Goal: Task Accomplishment & Management: Use online tool/utility

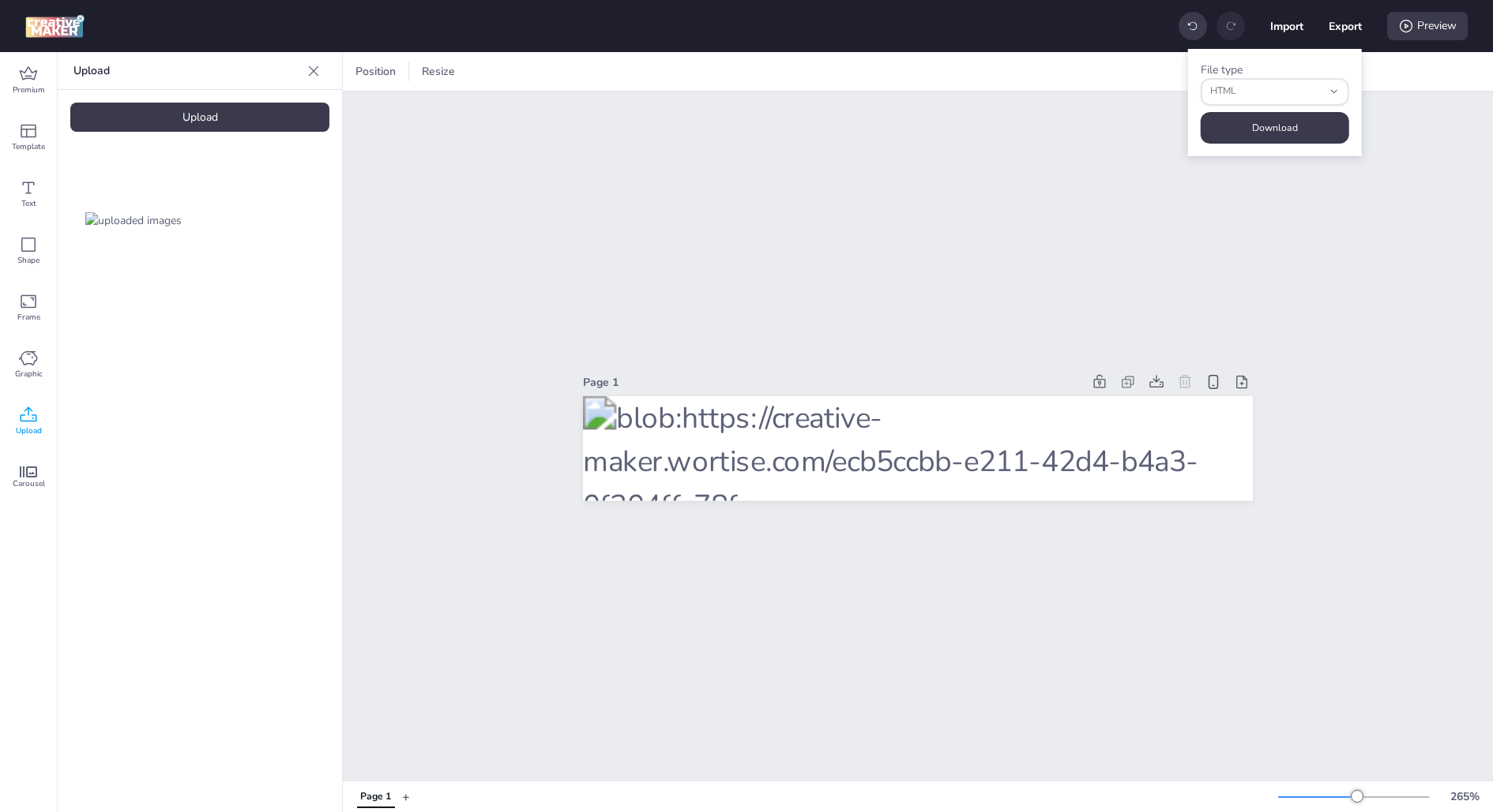
select select "html"
click at [225, 100] on div "Upload Upload" at bounding box center [199, 432] width 284 height 760
click at [218, 104] on div "Upload" at bounding box center [199, 117] width 259 height 29
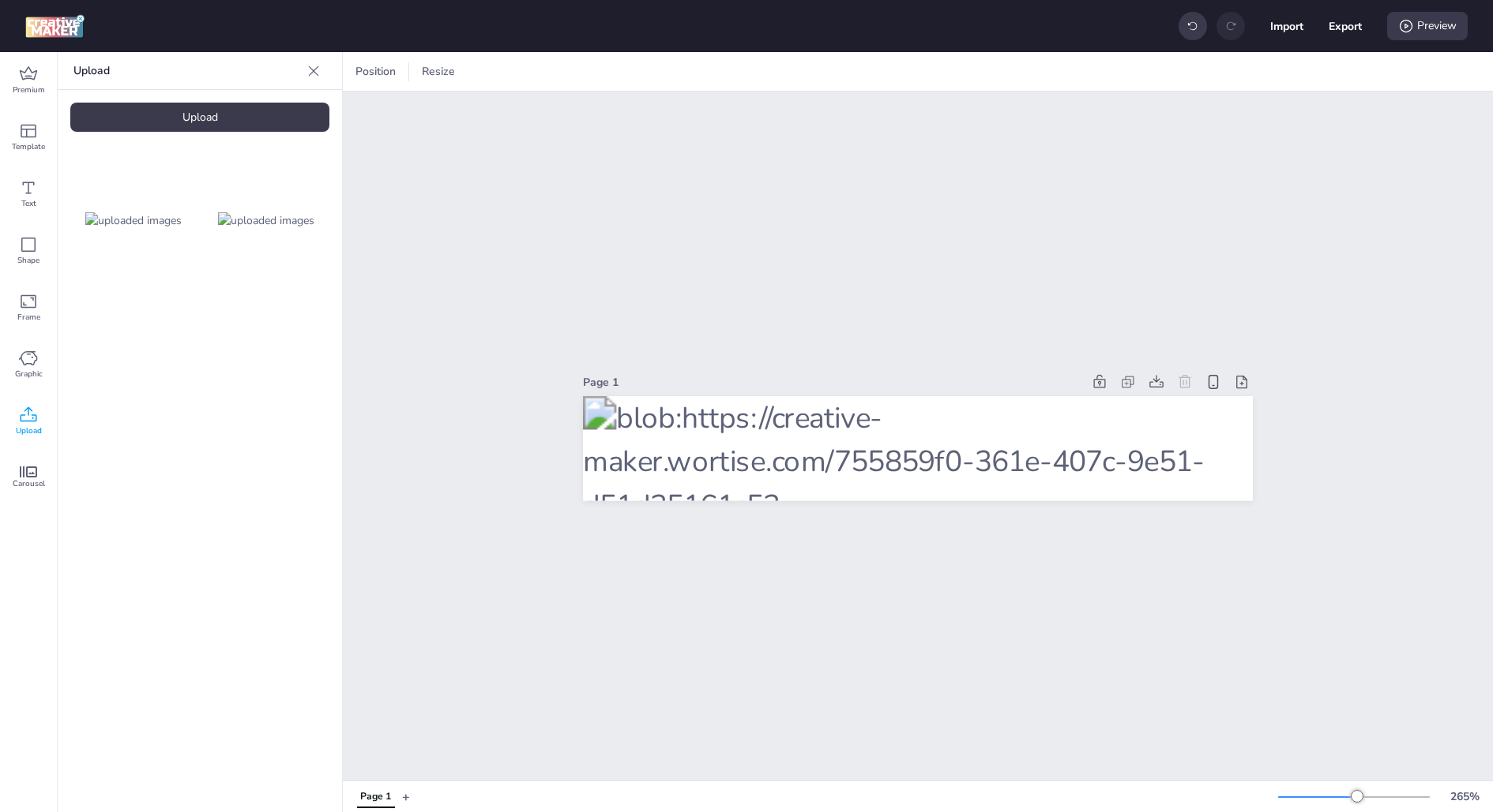
click at [269, 229] on img at bounding box center [265, 220] width 96 height 16
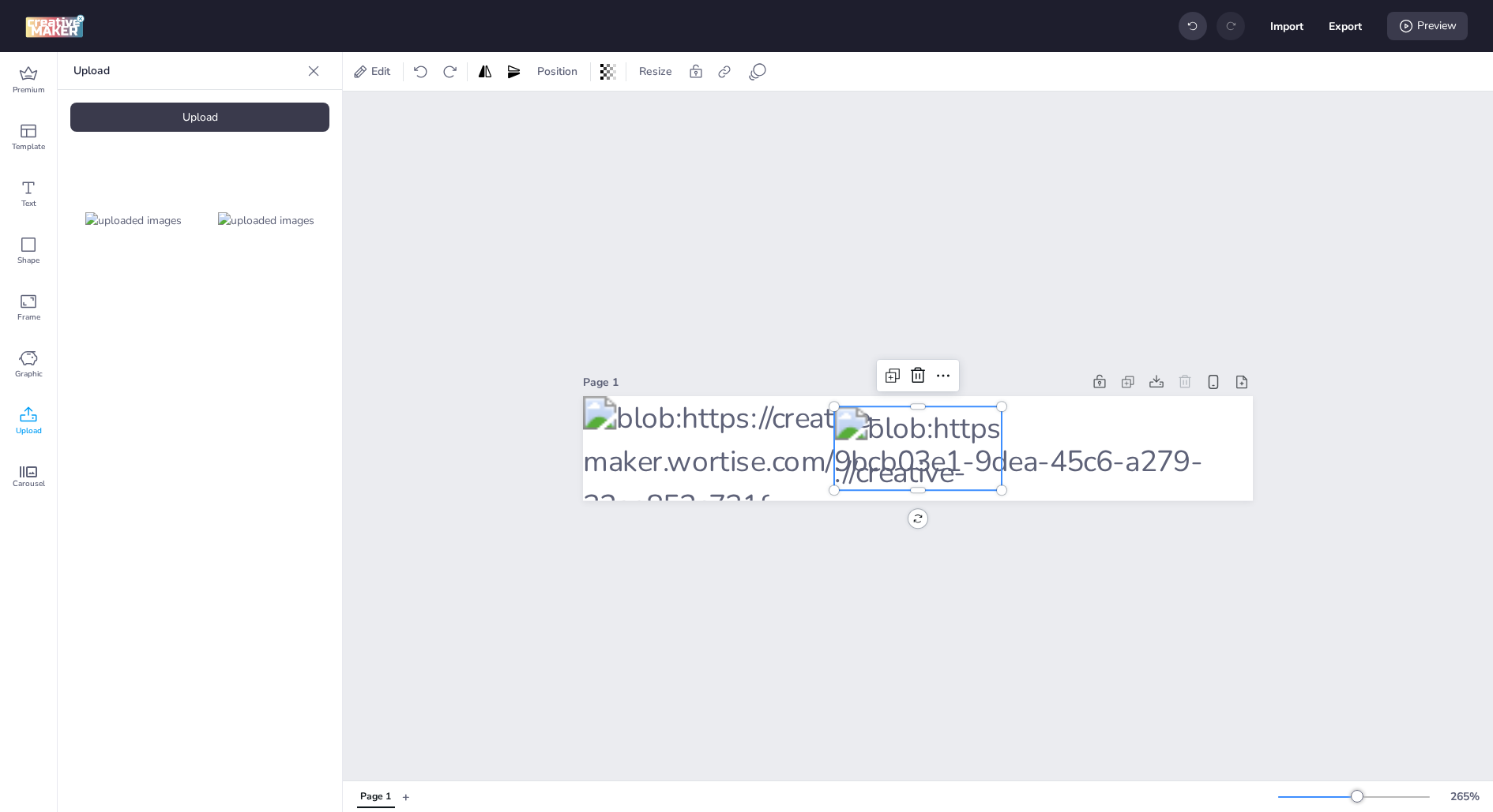
click at [676, 471] on div at bounding box center [917, 448] width 669 height 105
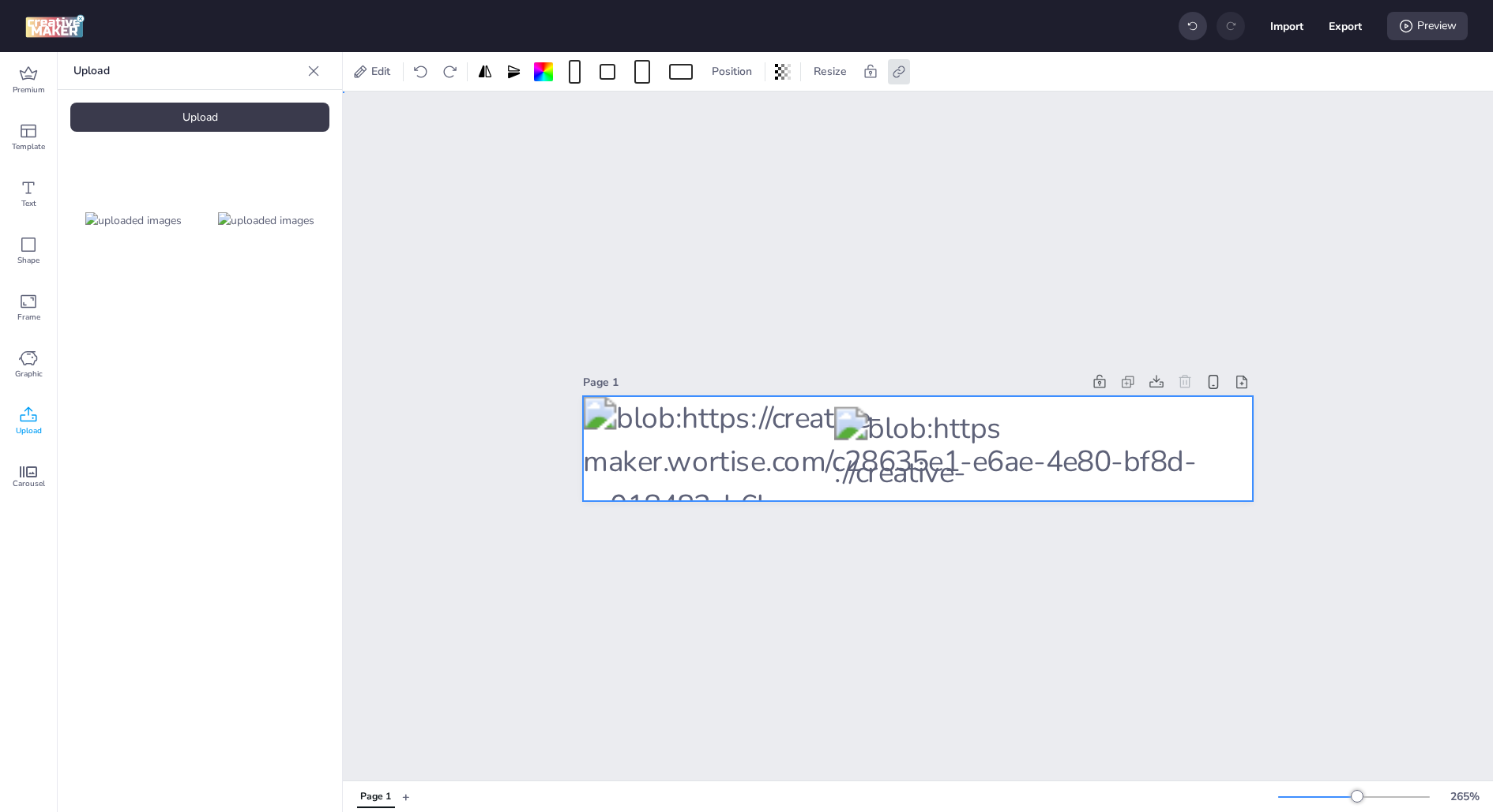
click at [687, 456] on div at bounding box center [917, 448] width 669 height 105
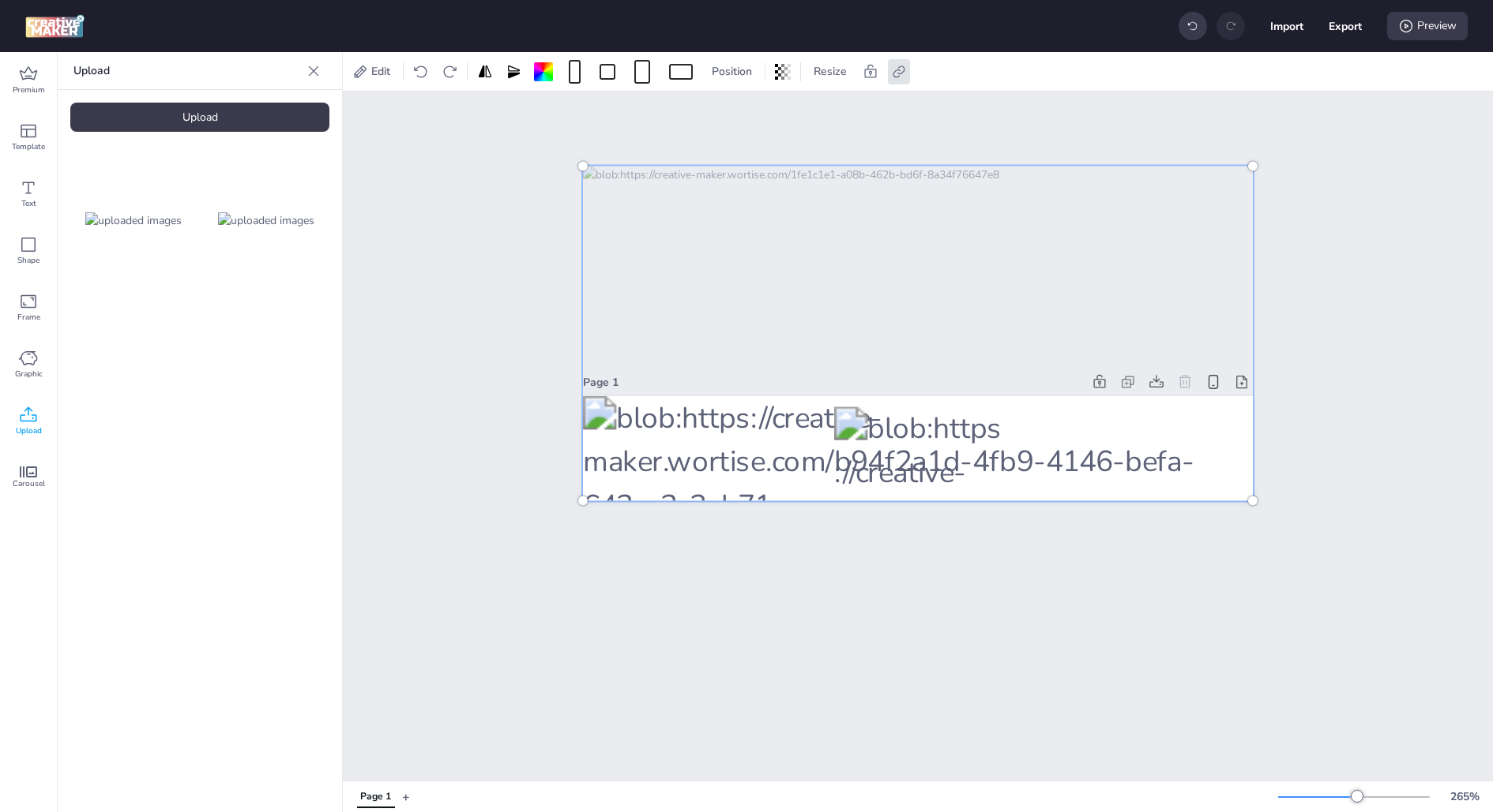
drag, startPoint x: 1023, startPoint y: 420, endPoint x: 714, endPoint y: 254, distance: 350.8
click at [714, 254] on div at bounding box center [917, 334] width 688 height 354
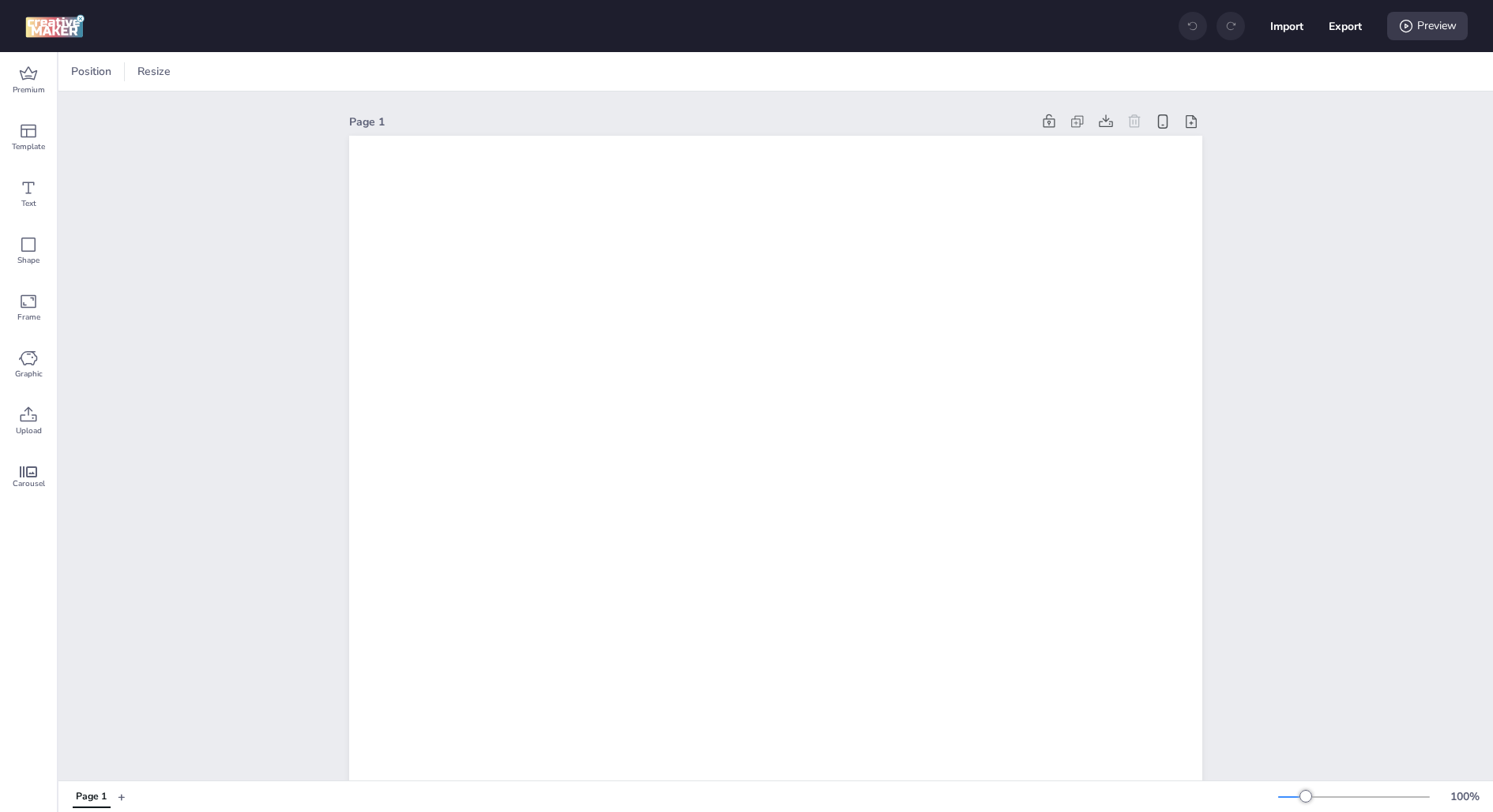
click at [180, 76] on div "Position Resize" at bounding box center [129, 71] width 128 height 25
click at [155, 76] on span "Resize" at bounding box center [154, 71] width 40 height 16
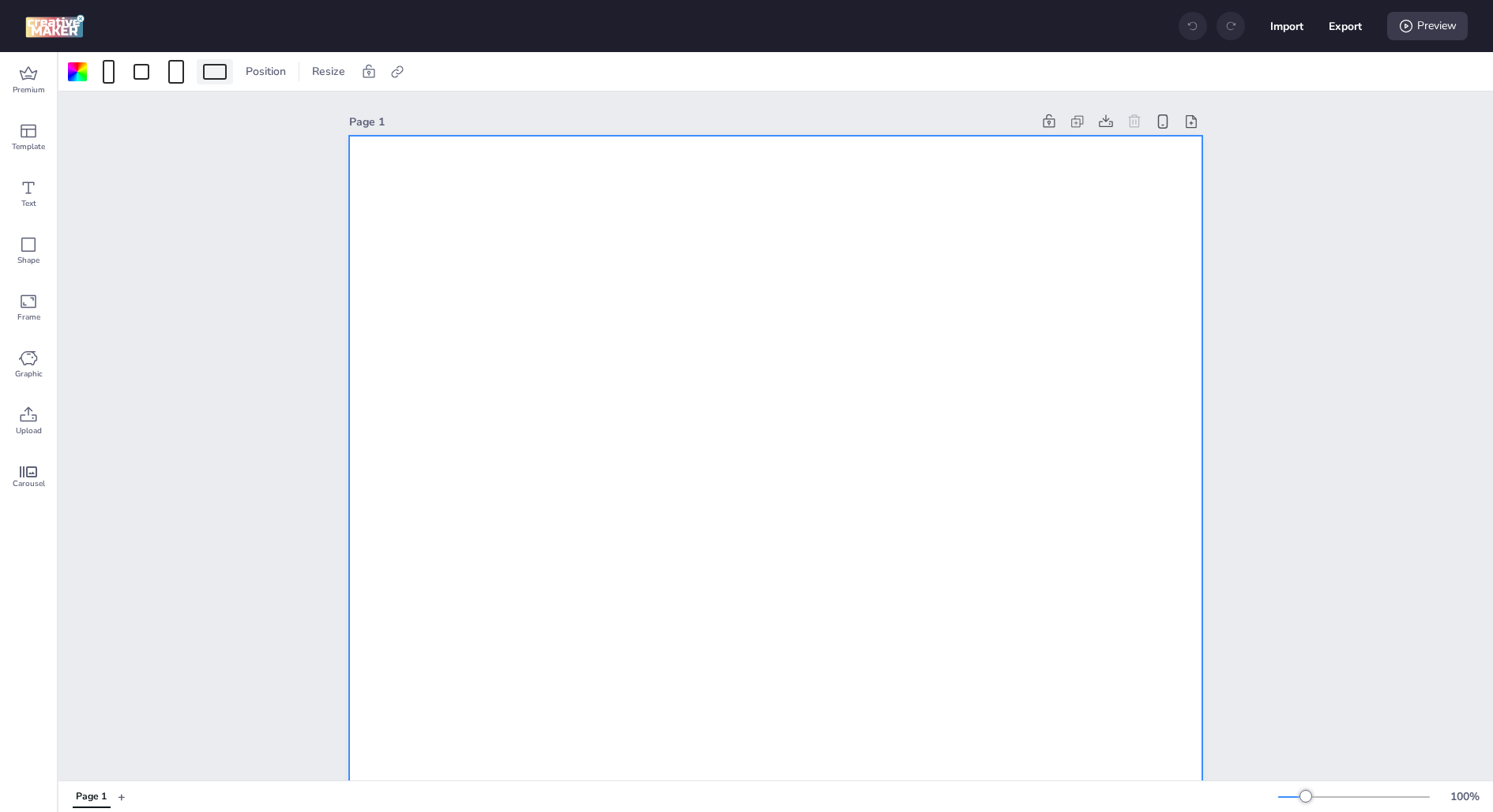
click at [222, 67] on div at bounding box center [214, 72] width 23 height 16
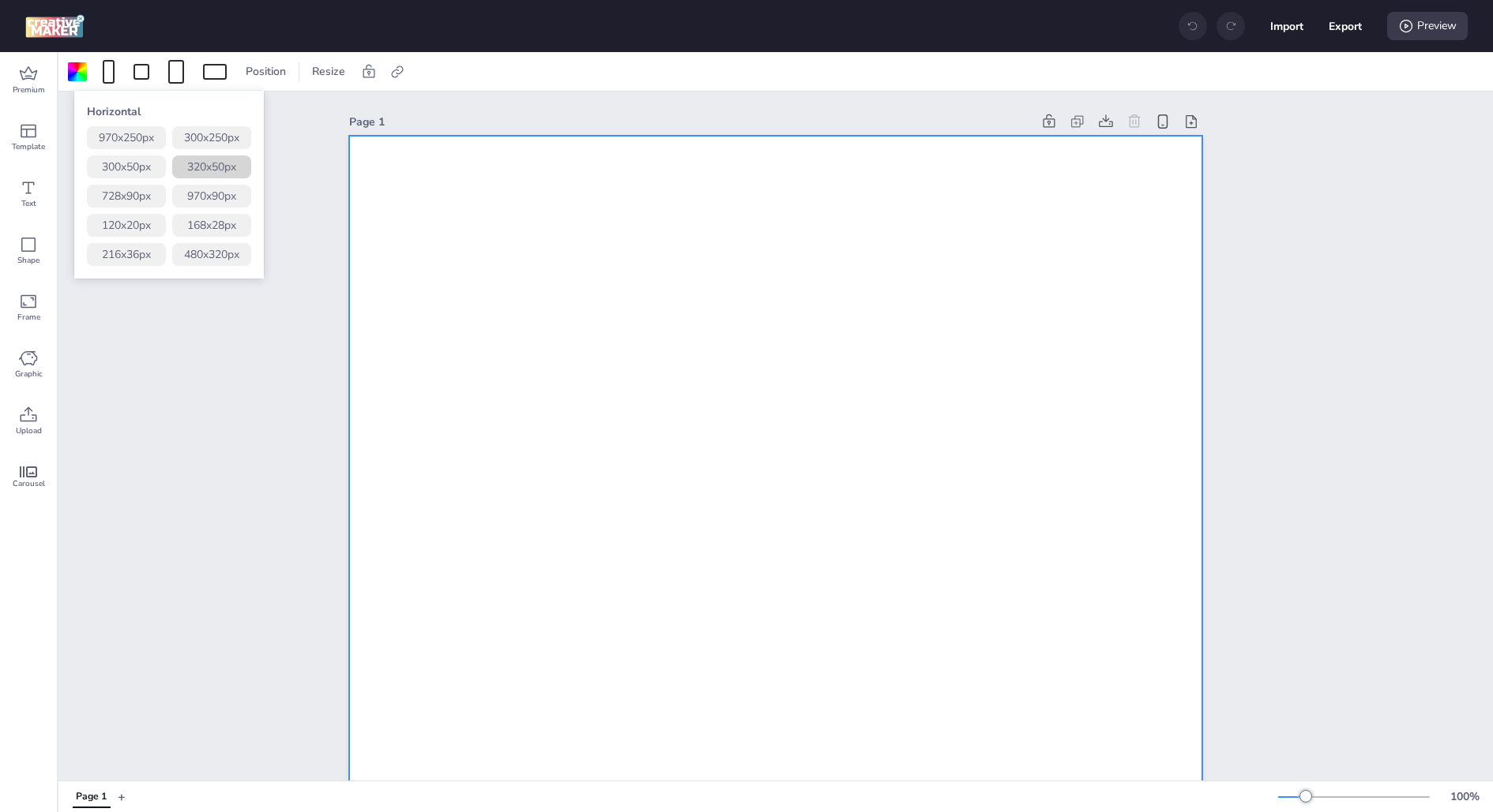
click at [231, 167] on button "320 x 50 px" at bounding box center [212, 166] width 79 height 23
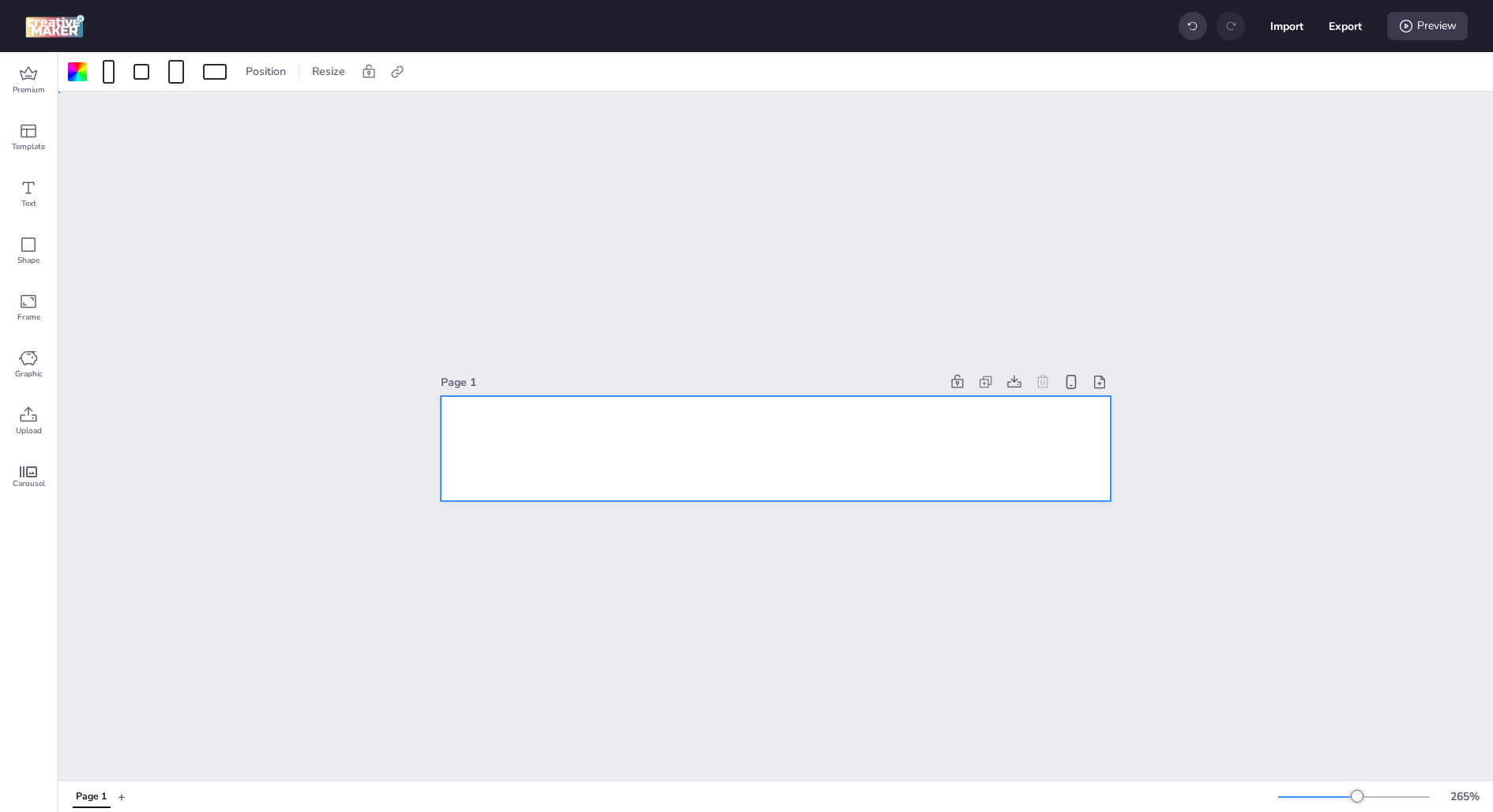
click at [502, 412] on div at bounding box center [775, 448] width 669 height 105
click at [388, 85] on div "Position Resize" at bounding box center [775, 71] width 1434 height 39
click at [388, 81] on div at bounding box center [397, 71] width 23 height 25
click at [352, 103] on div "Activate hyperlink" at bounding box center [311, 112] width 164 height 17
click at [307, 103] on span "Activate hyperlink" at bounding box center [293, 111] width 88 height 16
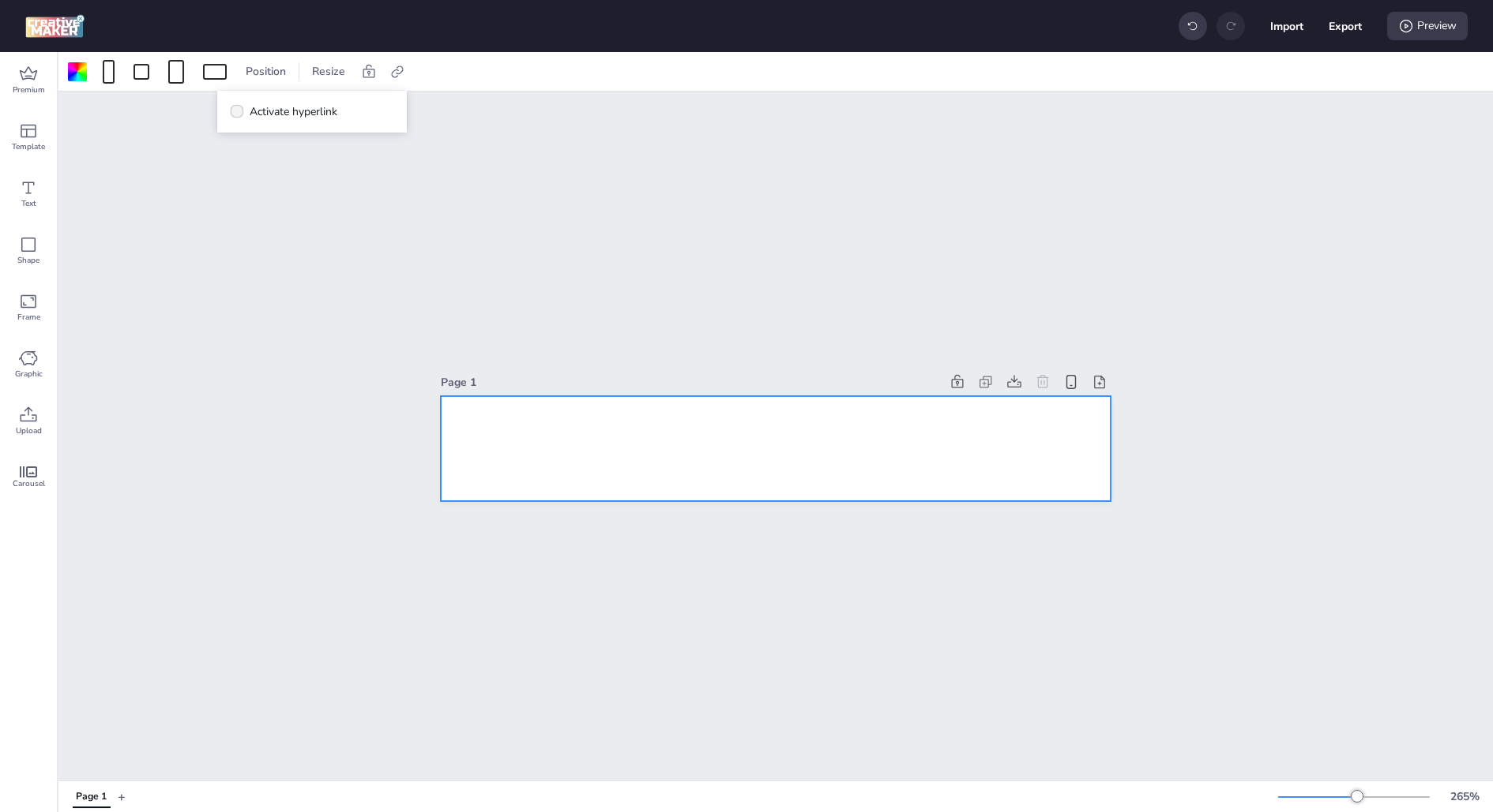
click at [239, 113] on input "Activate hyperlink" at bounding box center [234, 118] width 10 height 10
checkbox input "true"
click at [323, 192] on input "https://wortise.com" at bounding box center [312, 188] width 145 height 16
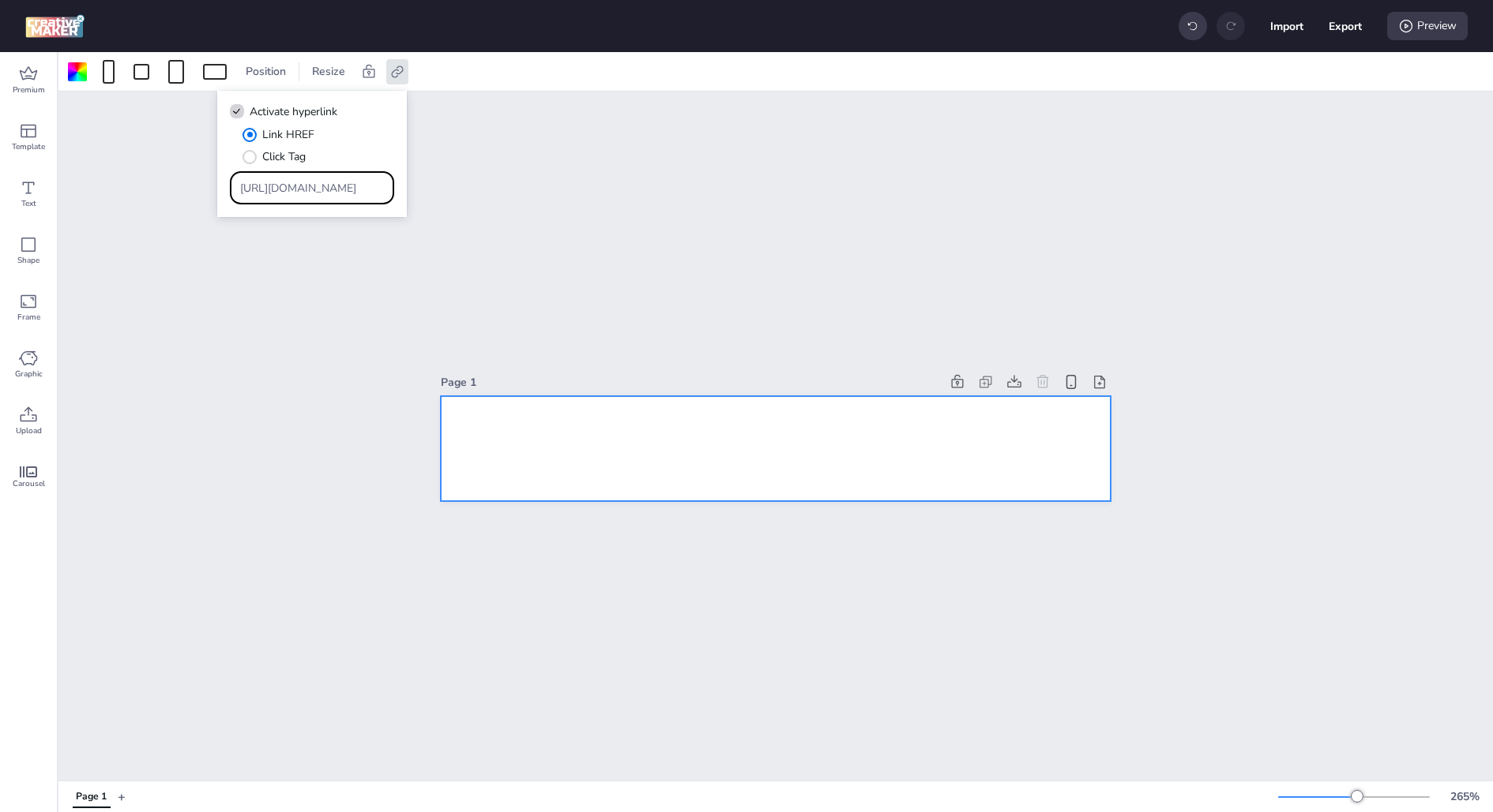
paste input "Type URL"
click at [336, 252] on div "Page 1" at bounding box center [775, 436] width 1434 height 689
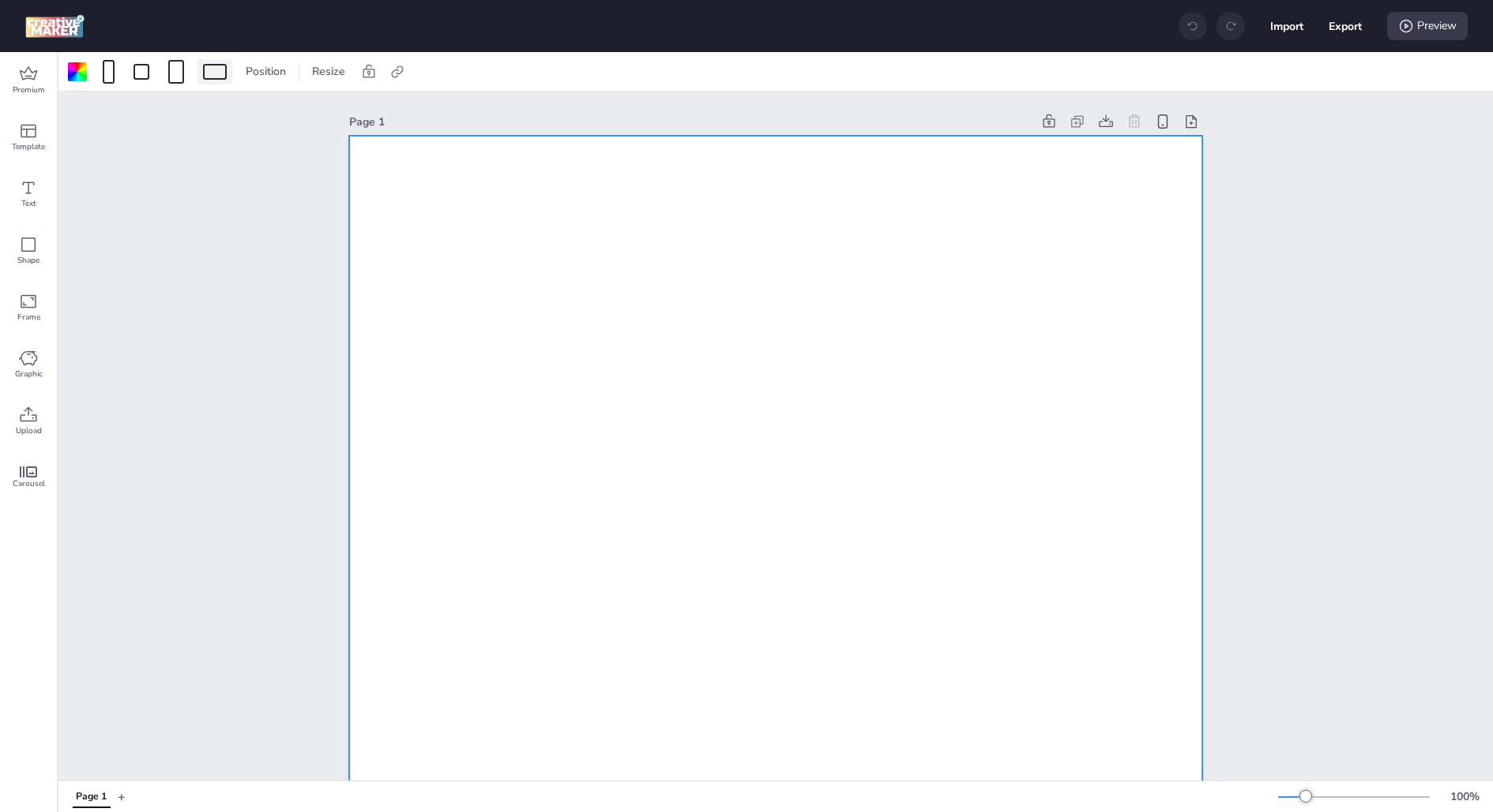
click at [212, 75] on div at bounding box center [214, 72] width 23 height 16
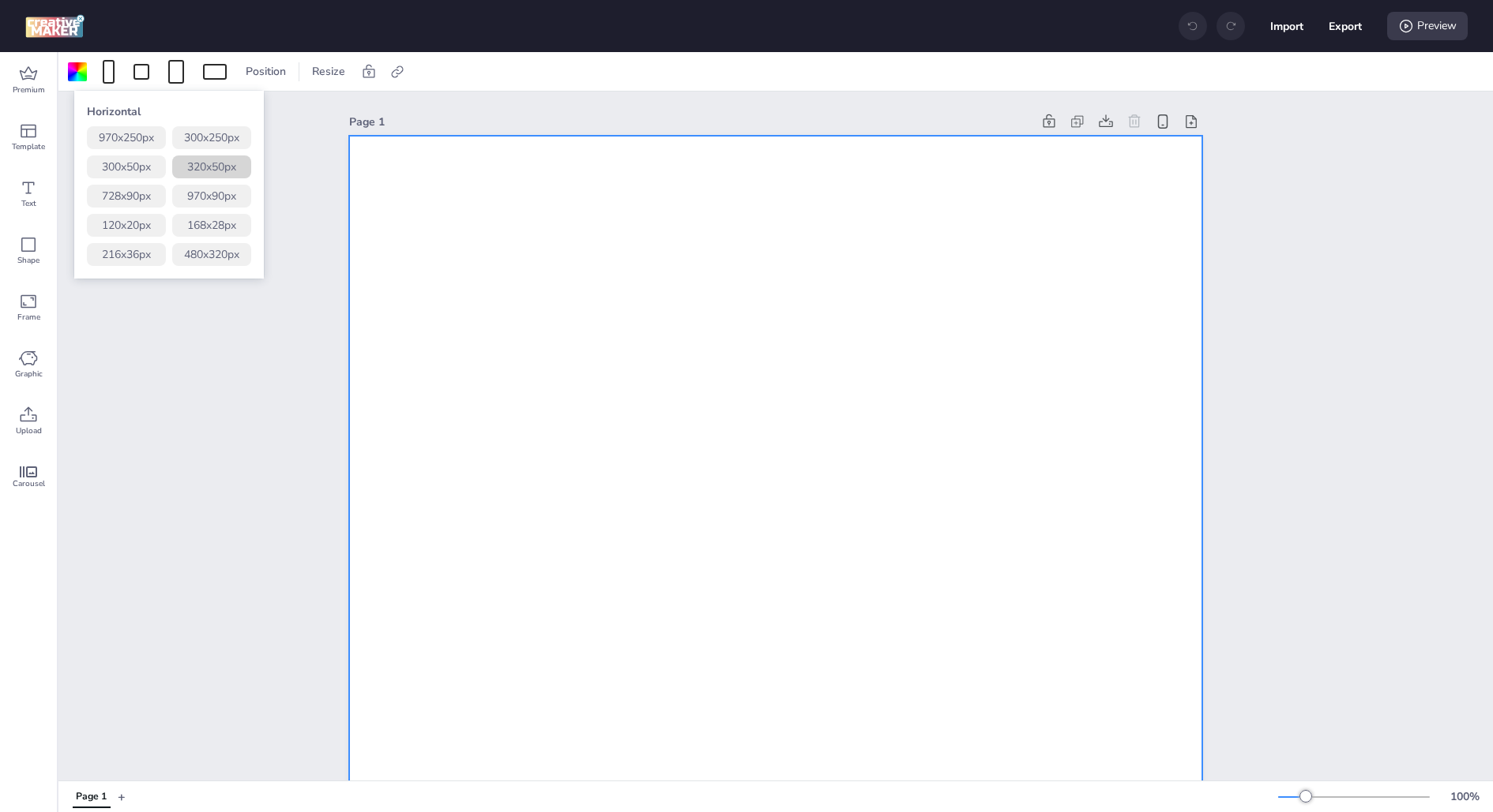
click at [225, 167] on button "320 x 50 px" at bounding box center [212, 166] width 79 height 23
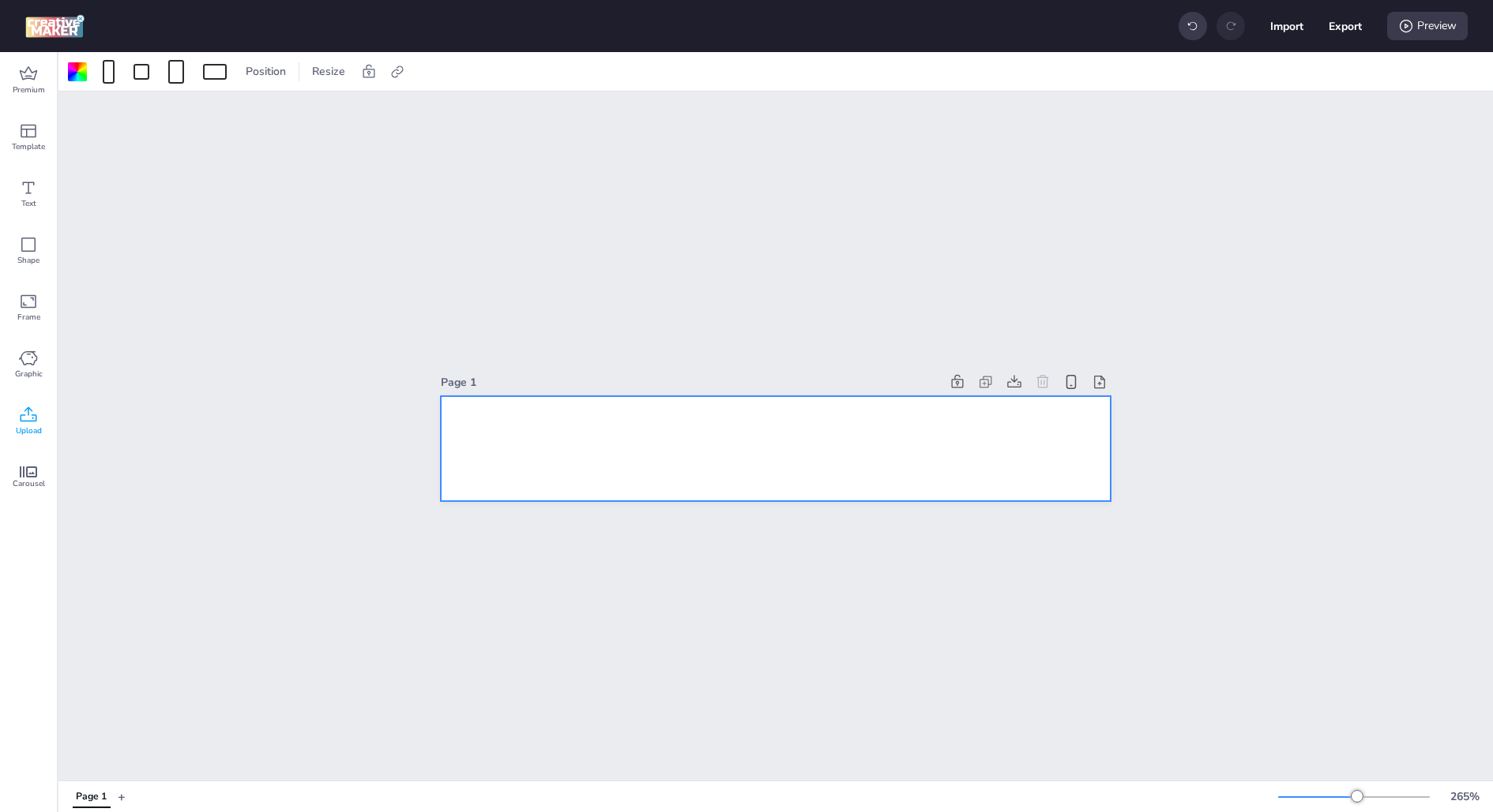
click at [23, 406] on icon at bounding box center [29, 415] width 19 height 19
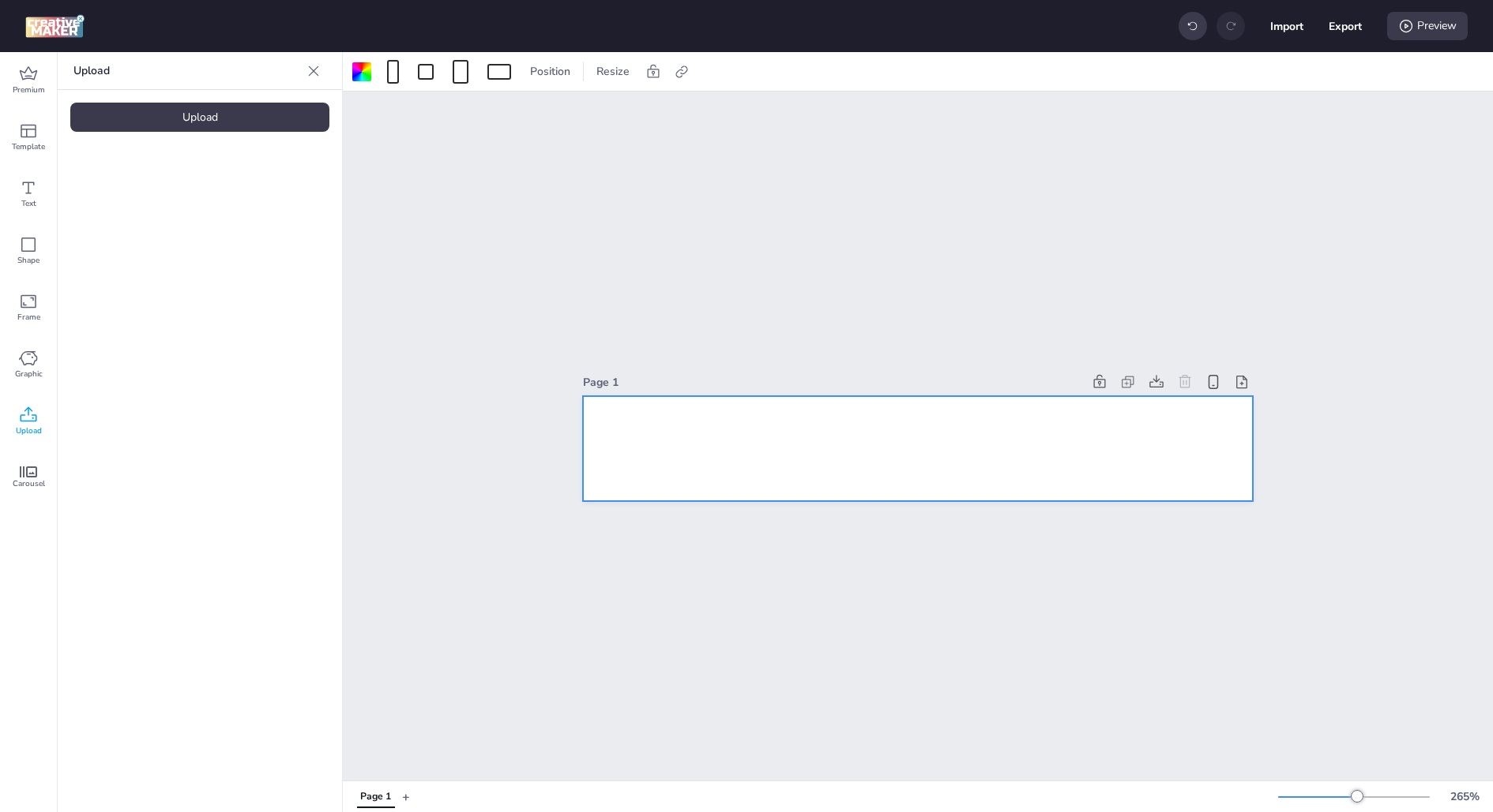
click at [217, 130] on div "Upload" at bounding box center [199, 117] width 259 height 29
click at [157, 212] on img at bounding box center [133, 220] width 96 height 16
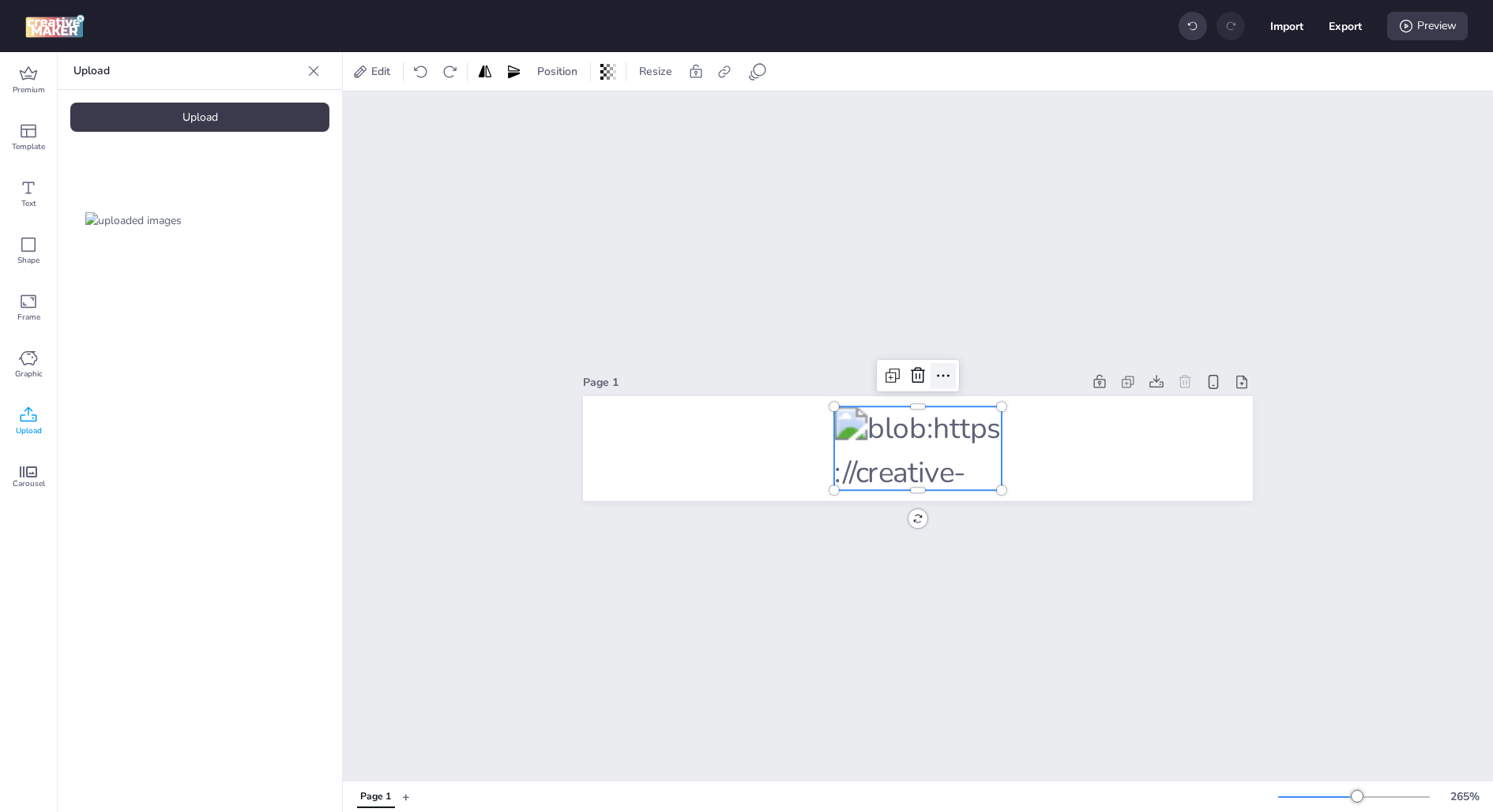
click at [949, 379] on icon at bounding box center [943, 376] width 19 height 19
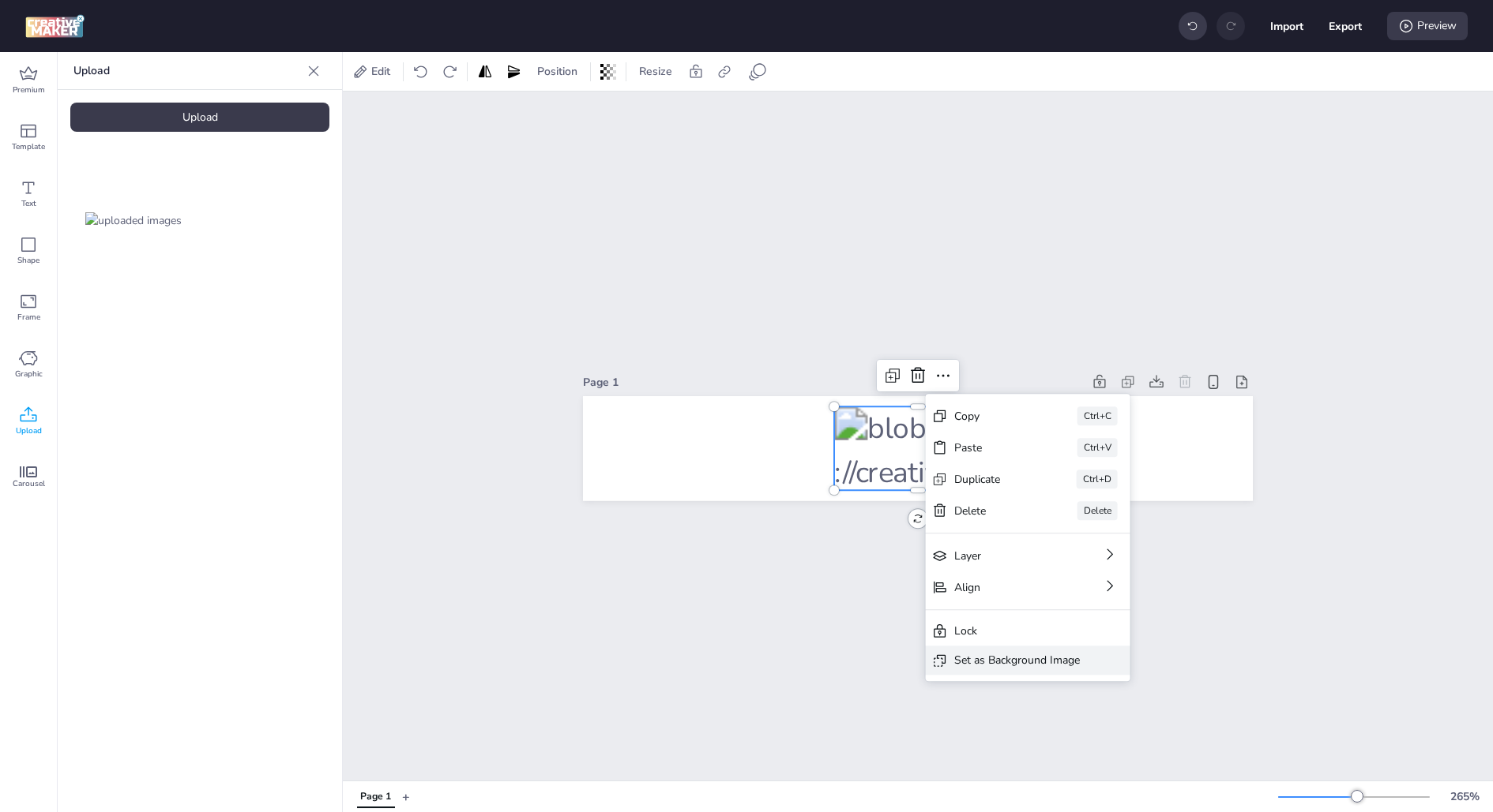
click at [985, 654] on div "Set as Background Image" at bounding box center [1016, 659] width 126 height 16
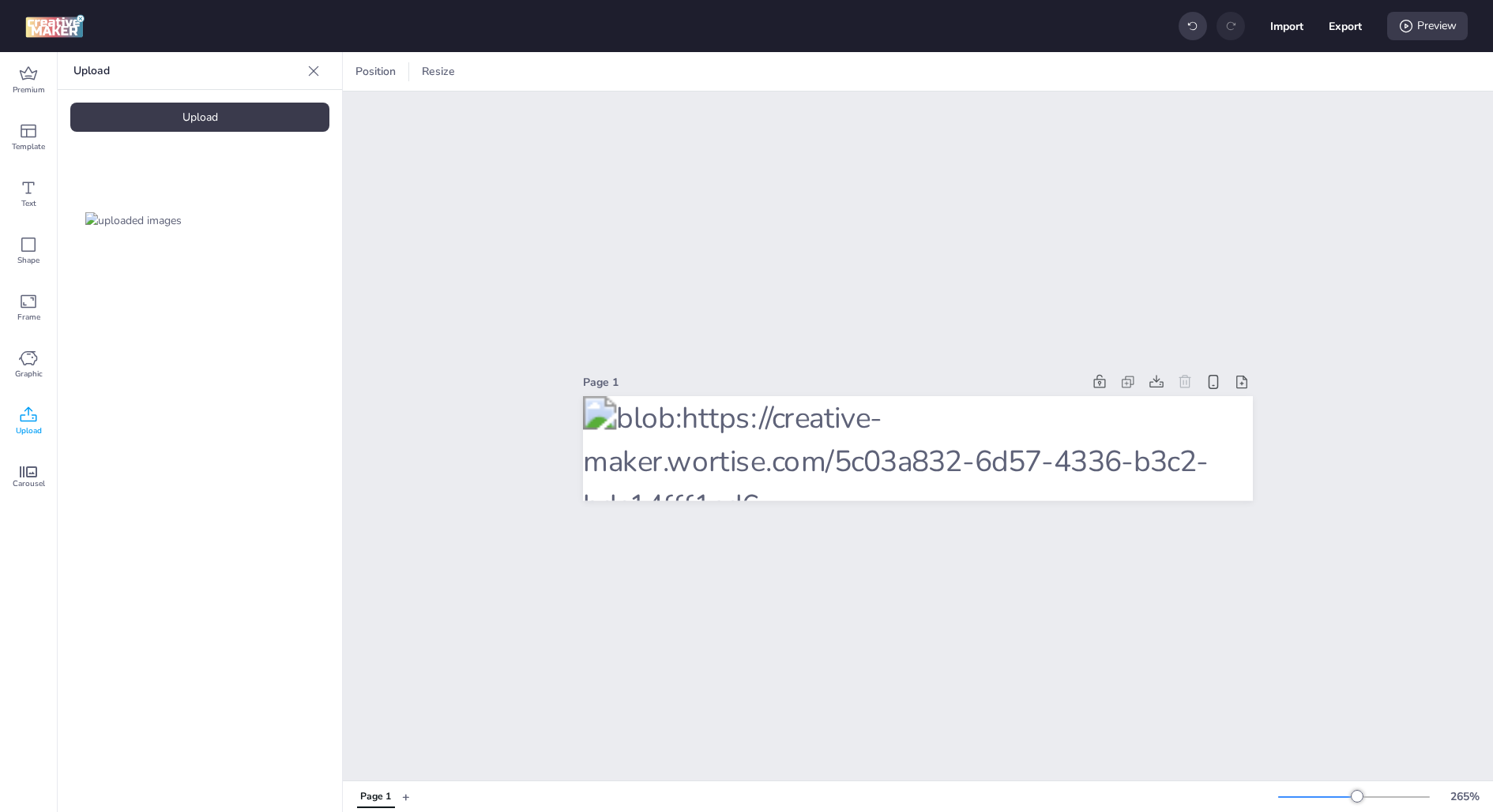
click at [762, 257] on div "Page 1" at bounding box center [917, 436] width 1150 height 689
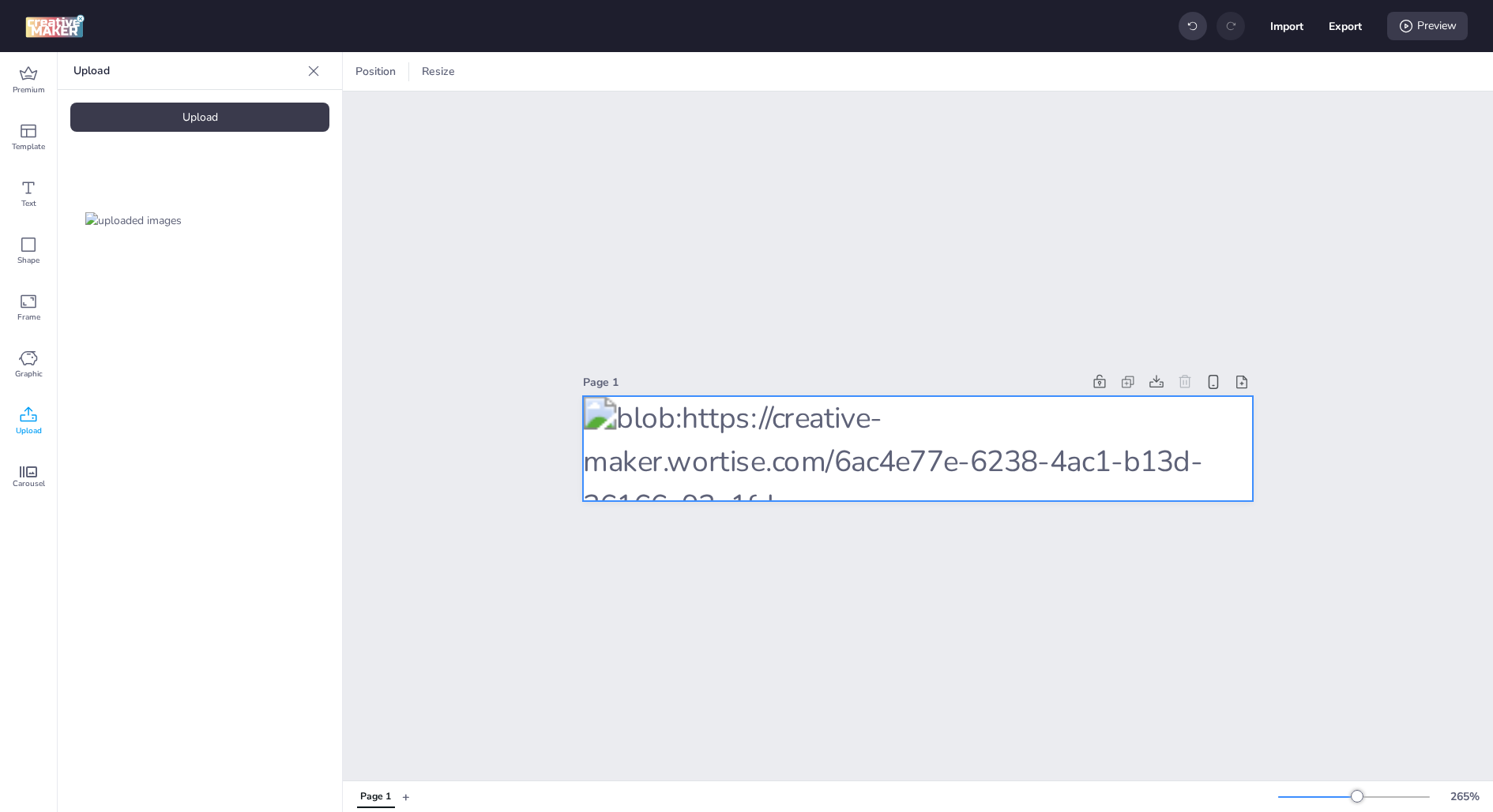
click at [729, 451] on div at bounding box center [917, 448] width 669 height 105
click at [890, 66] on icon at bounding box center [898, 72] width 16 height 16
click at [855, 101] on div "Activate hyperlink" at bounding box center [814, 112] width 190 height 42
click at [797, 108] on span "Activate hyperlink" at bounding box center [795, 111] width 88 height 16
click at [741, 113] on input "Activate hyperlink" at bounding box center [736, 118] width 10 height 10
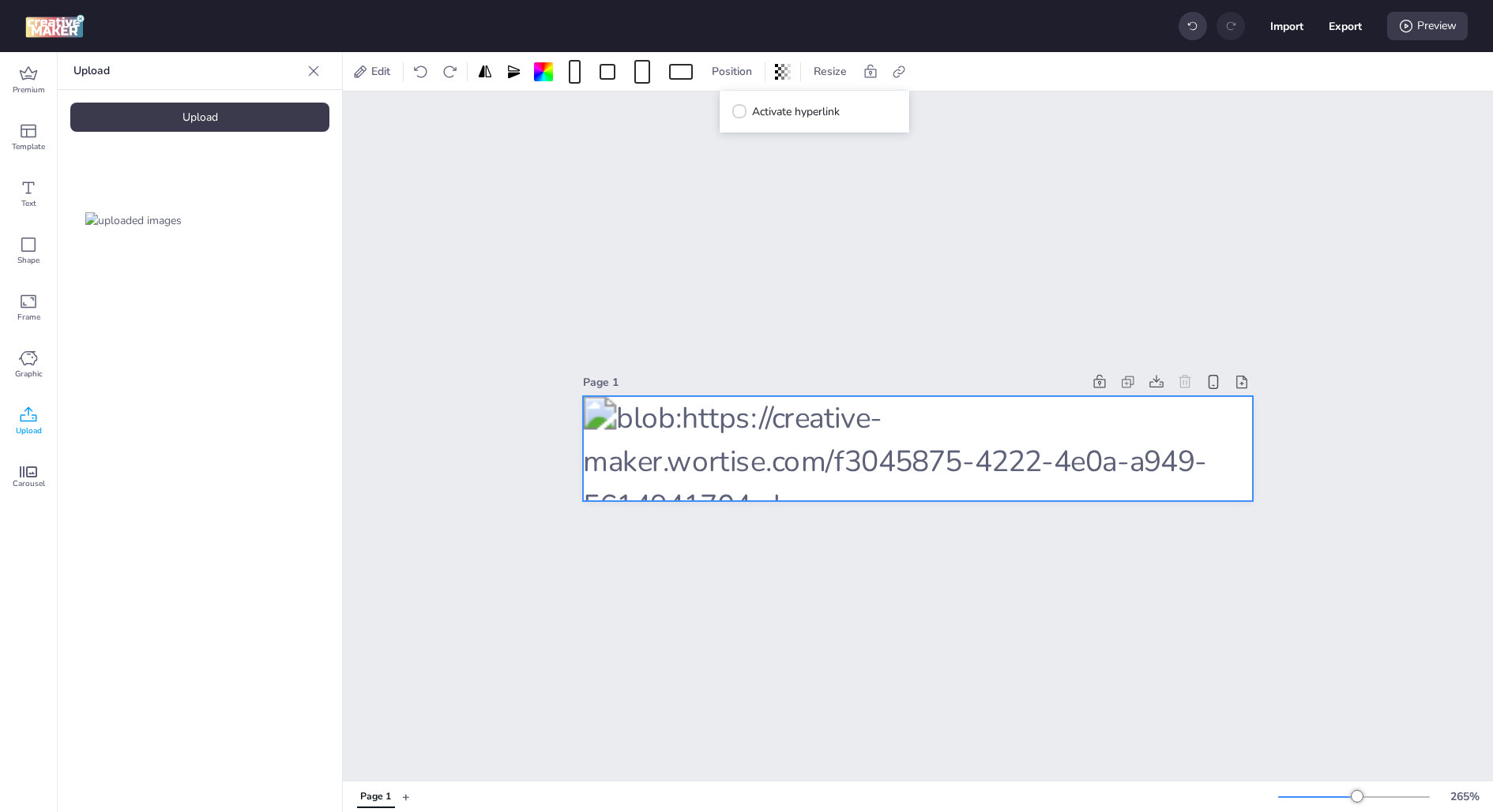
checkbox input "true"
click at [780, 178] on div "https://wortise.com" at bounding box center [814, 187] width 145 height 30
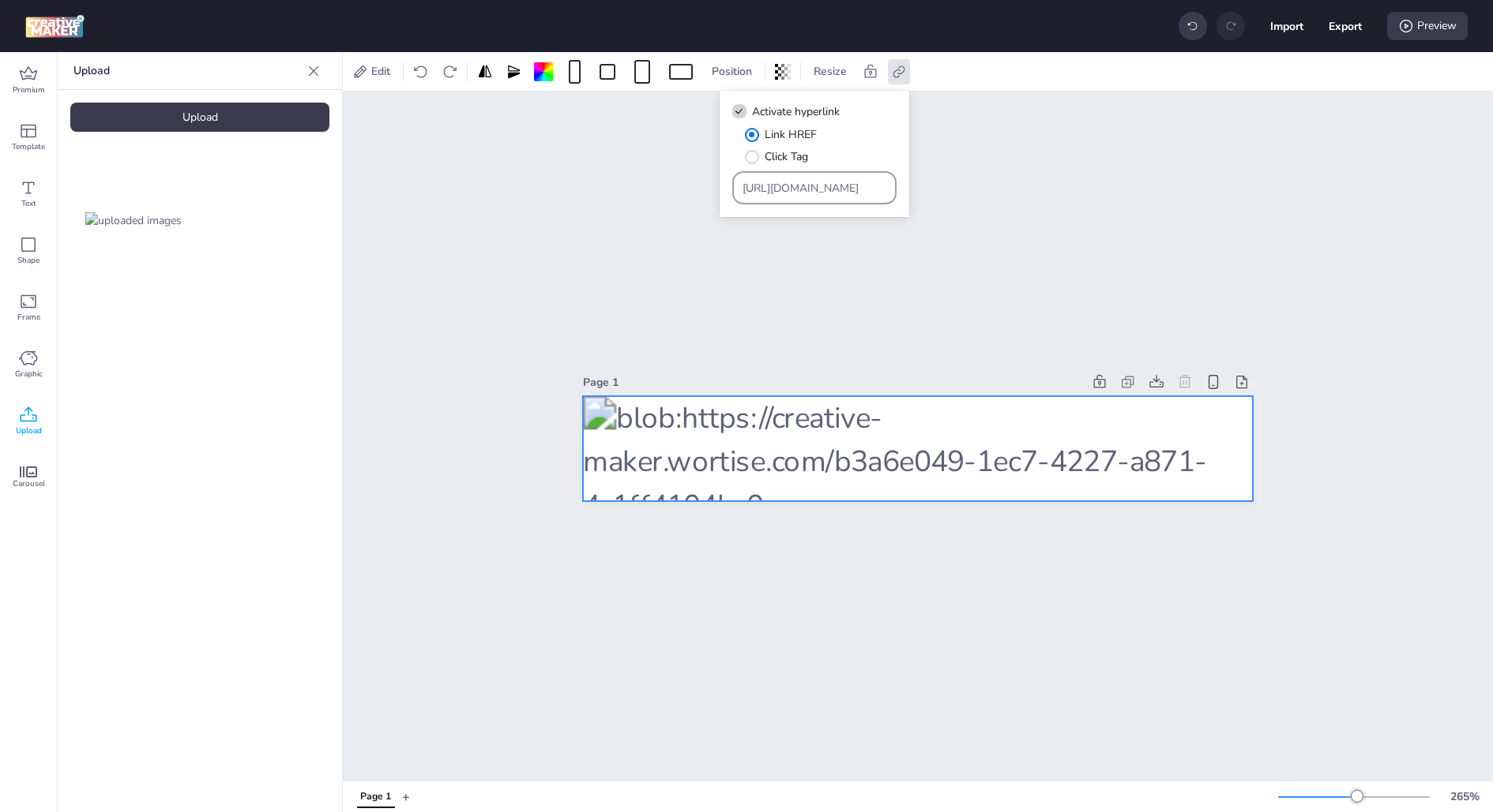
click at [780, 178] on div "https://wortise.com" at bounding box center [814, 187] width 145 height 30
click at [775, 192] on input "https://wortise.com" at bounding box center [814, 188] width 145 height 16
paste input "ad.doubleclick.net/ddm/trackclk/N175001.3728761WORTISE_CHL_99002/B33971391.4266…"
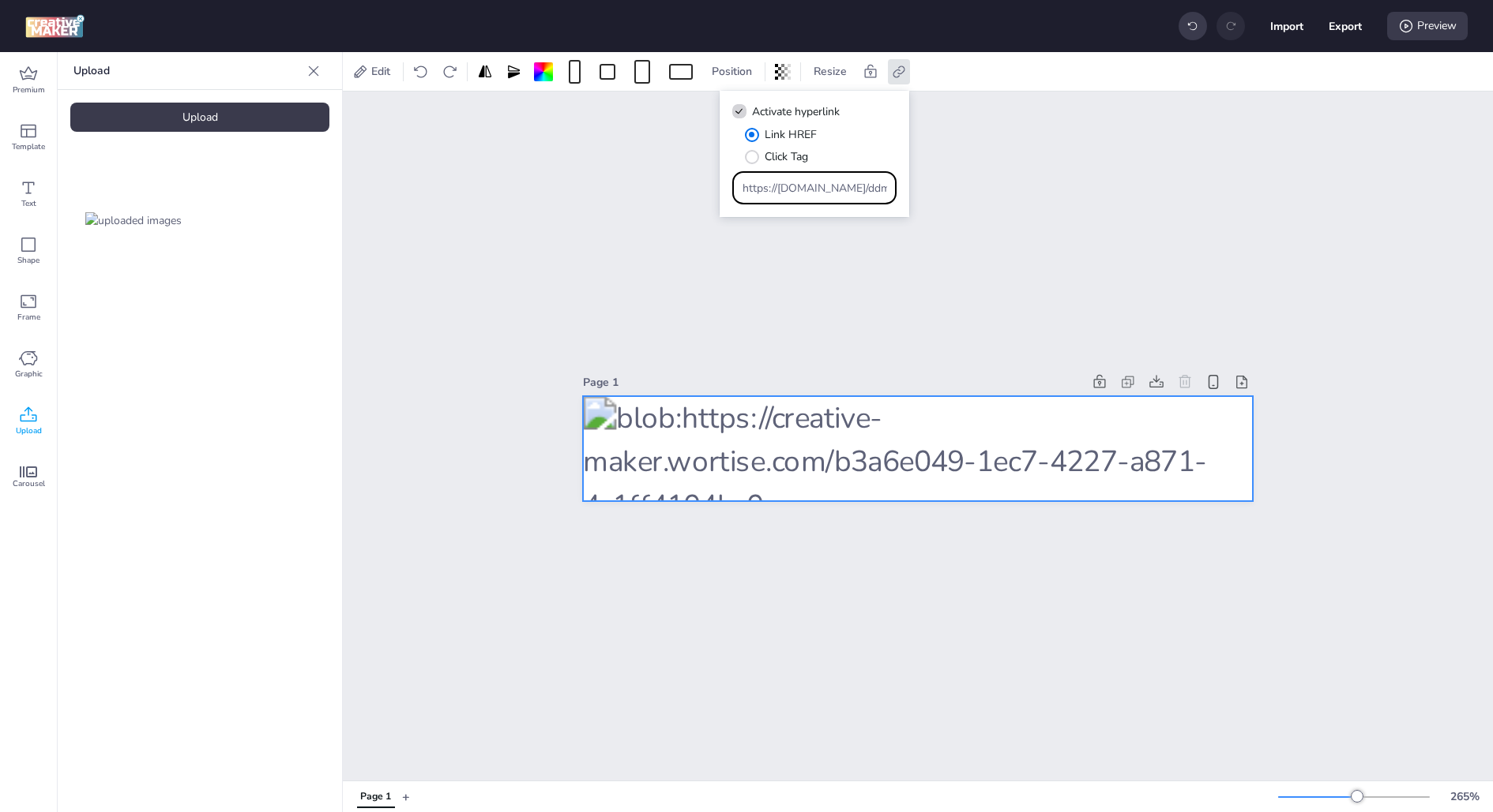
scroll to position [0, 1446]
type input "https://ad.doubleclick.net/ddm/trackclk/N175001.3728761WORTISE_CHL_99002/B33971…"
click at [895, 141] on div "Link HREF Click Tag" at bounding box center [820, 146] width 152 height 39
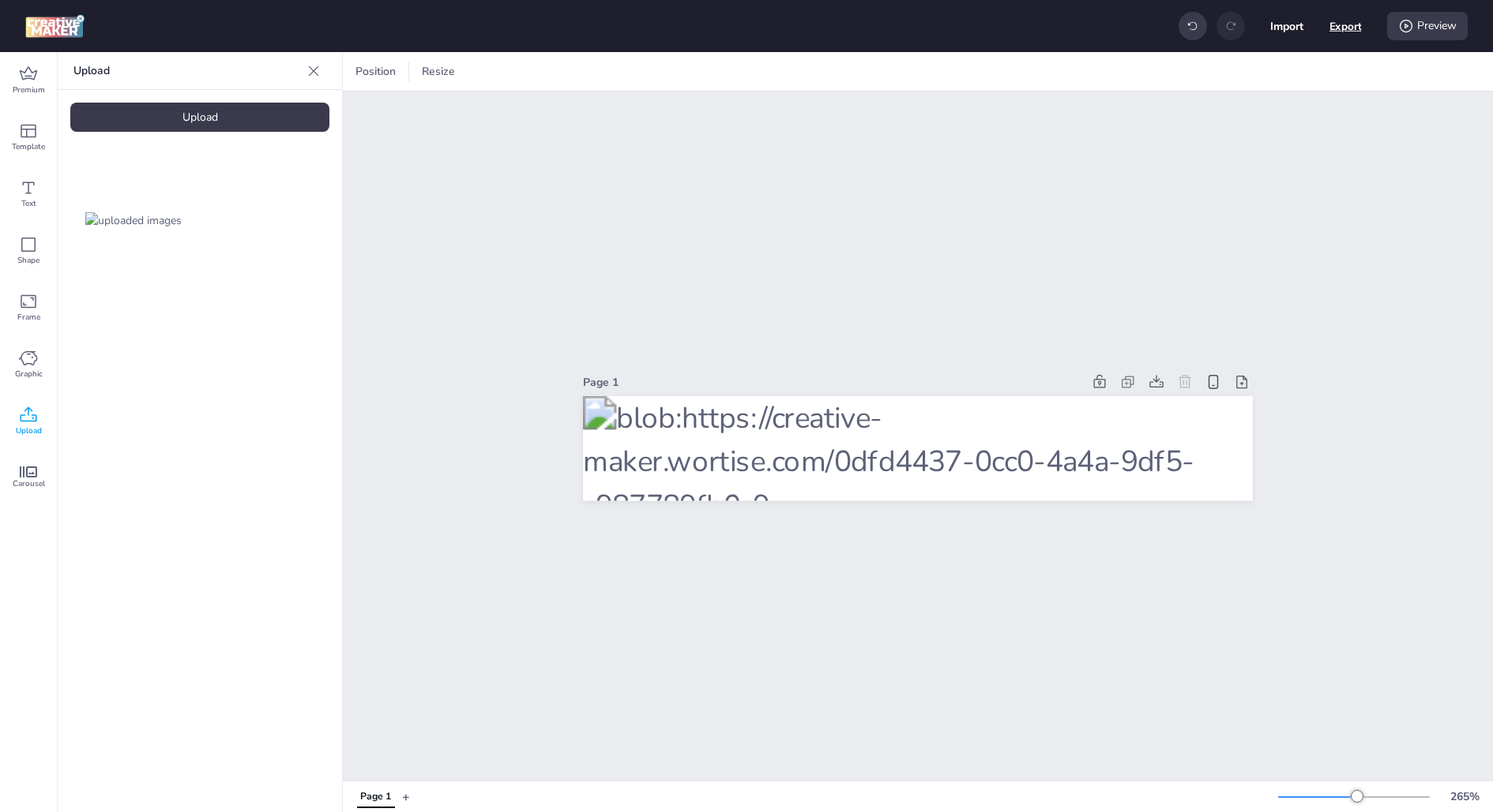
click at [1340, 32] on button "Export" at bounding box center [1345, 26] width 32 height 32
select select "html"
click at [1251, 133] on button "Download" at bounding box center [1275, 127] width 148 height 31
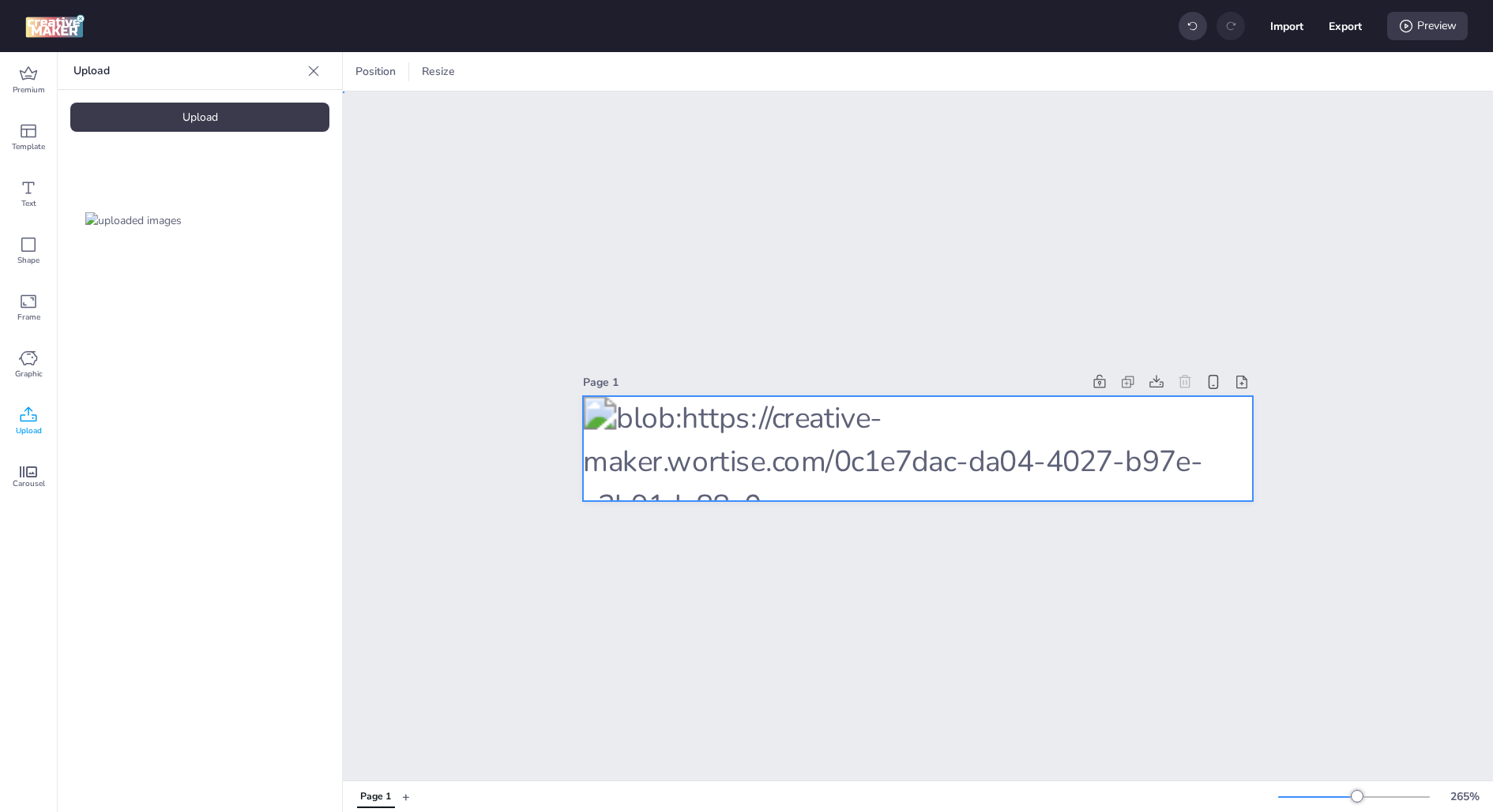
click at [803, 491] on div at bounding box center [917, 448] width 669 height 105
click at [899, 75] on icon at bounding box center [898, 72] width 16 height 16
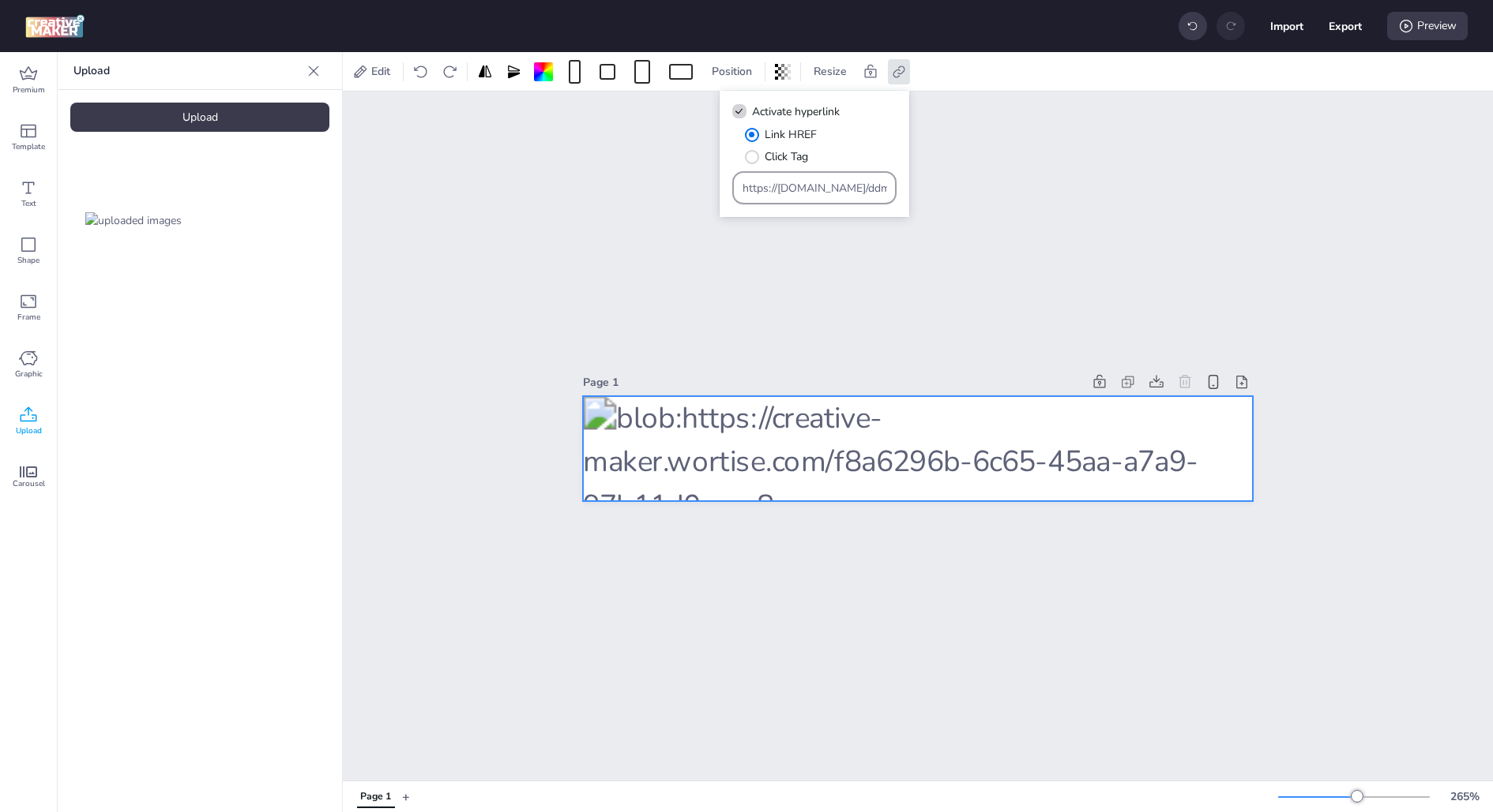
click at [820, 181] on input "https://ad.doubleclick.net/ddm/trackclk/N175001.3728761WORTISE_CHL_99002/B33971…" at bounding box center [814, 188] width 145 height 16
paste input "337153.425597197;dc_trk_aid=618649512;dc_trk_cid=239148720;dc_lat=;dc_rdid=;tag…"
type input "https://ad.doubleclick.net/ddm/trackclk/N175001.3728761WORTISE_CHL_99002/B33337…"
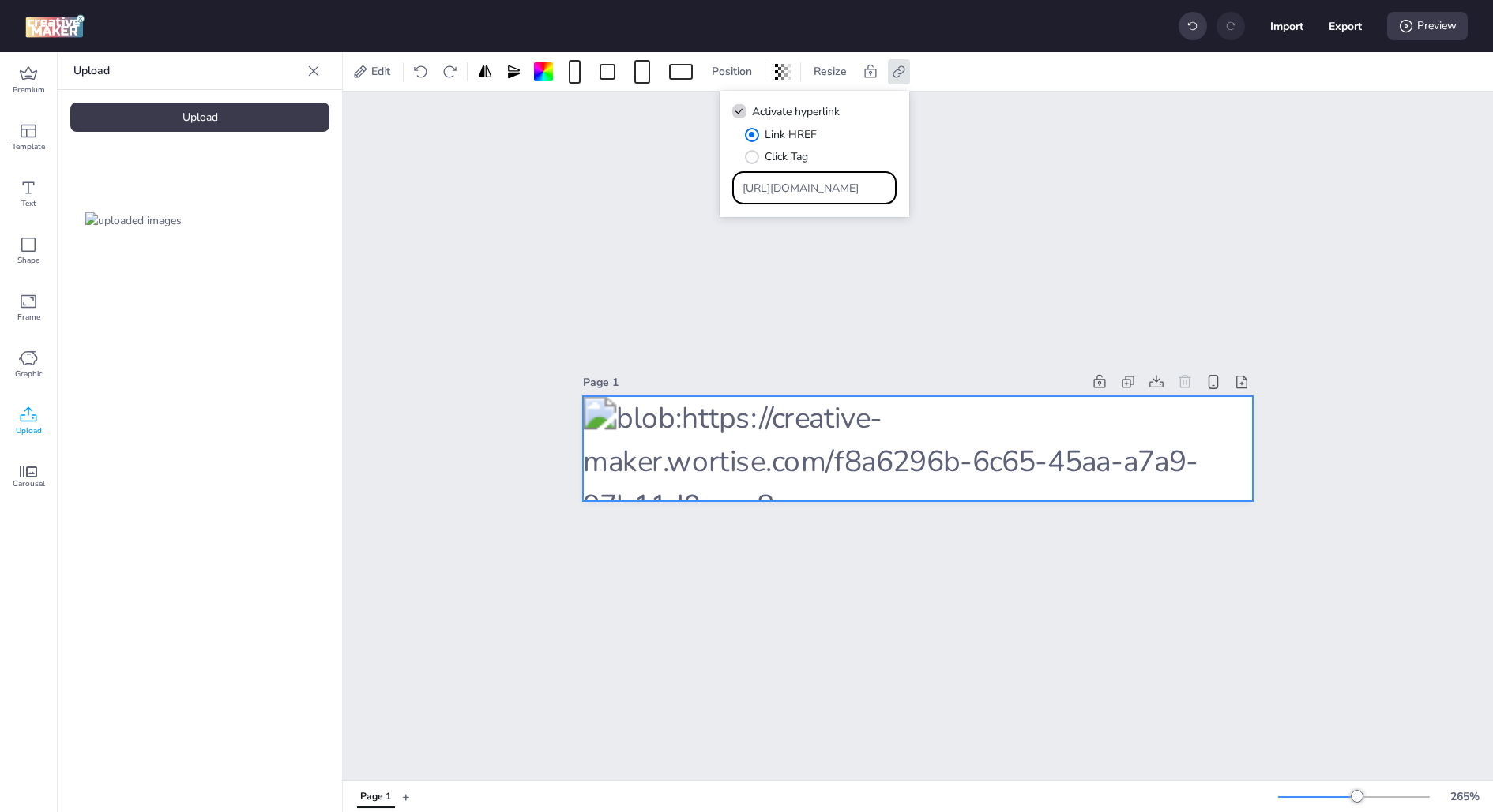
scroll to position [0, 982]
click at [959, 196] on div "Page 1" at bounding box center [917, 436] width 1150 height 689
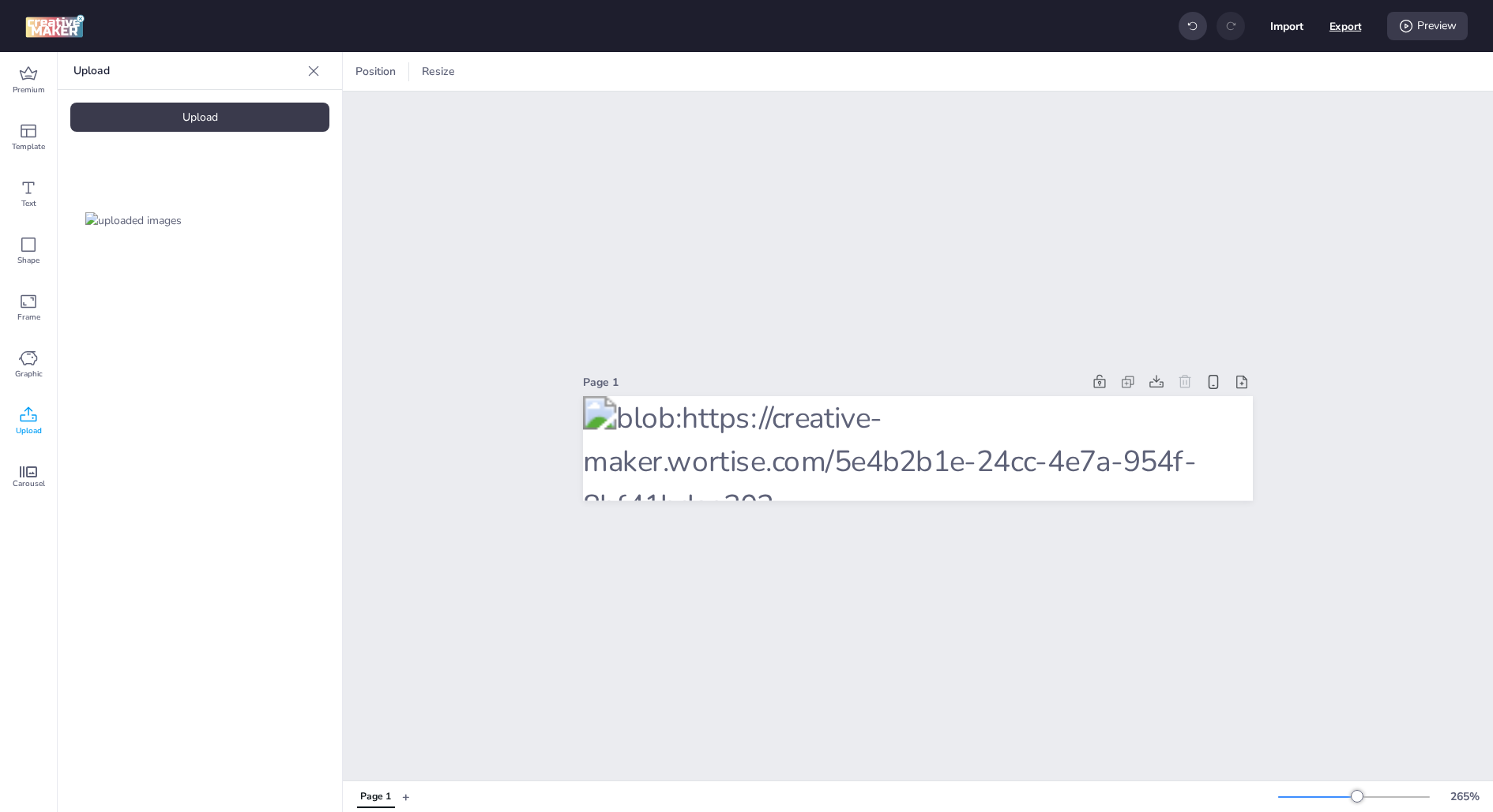
click at [1346, 31] on button "Export" at bounding box center [1345, 26] width 32 height 32
select select "html"
click at [1262, 115] on button "Download" at bounding box center [1275, 127] width 144 height 31
